Goal: Check status

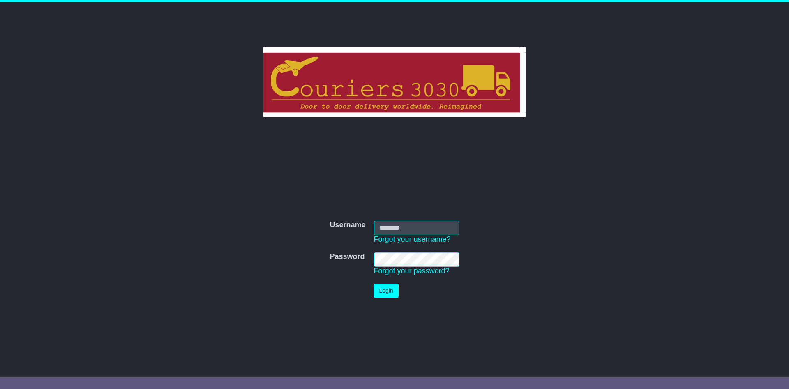
click at [430, 231] on input "Username" at bounding box center [417, 227] width 86 height 14
type input "**********"
click at [389, 288] on button "Login" at bounding box center [386, 290] width 25 height 14
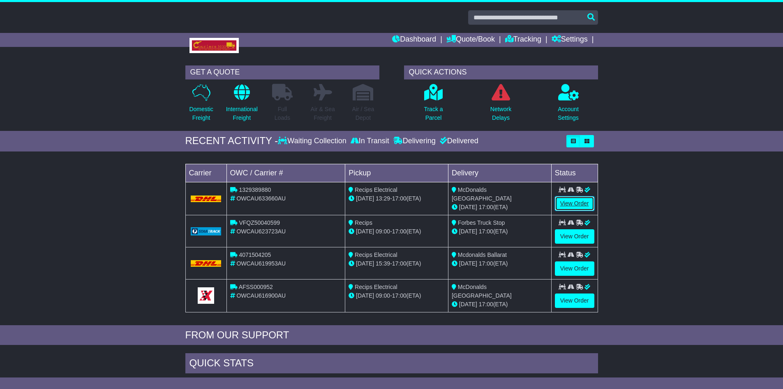
click at [571, 203] on link "View Order" at bounding box center [574, 203] width 39 height 14
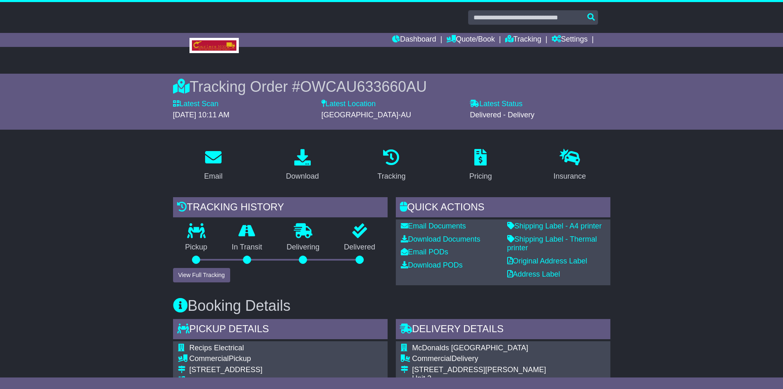
click at [352, 85] on span "OWCAU633660AU" at bounding box center [363, 86] width 127 height 17
copy span "OWCAU633660AU"
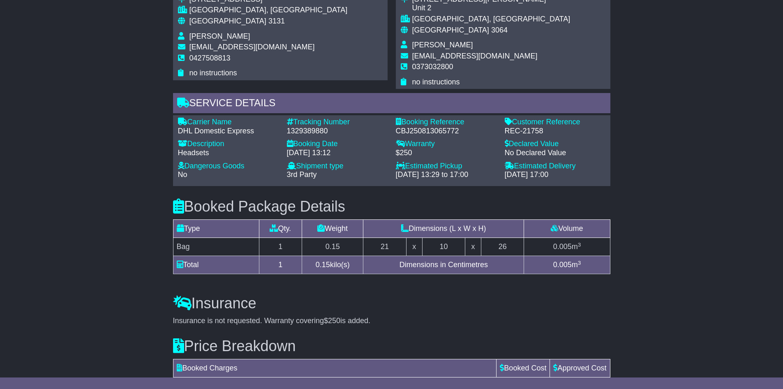
scroll to position [479, 0]
